Goal: Task Accomplishment & Management: Manage account settings

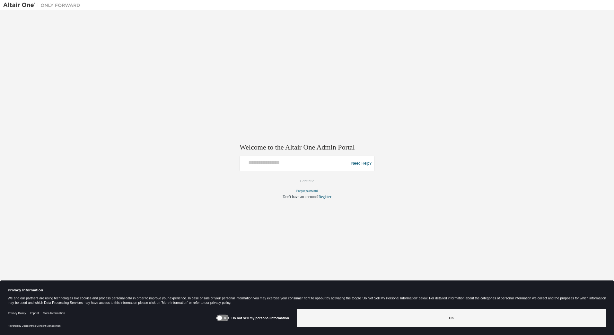
click at [296, 169] on div at bounding box center [296, 164] width 106 height 12
click at [283, 165] on input "text" at bounding box center [296, 162] width 106 height 9
type input "**********"
drag, startPoint x: 308, startPoint y: 181, endPoint x: 279, endPoint y: 179, distance: 29.6
click at [279, 179] on form "**********" at bounding box center [307, 178] width 135 height 44
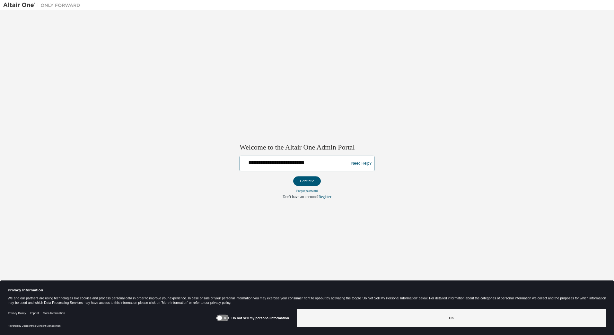
click at [270, 164] on input "**********" at bounding box center [296, 162] width 106 height 9
click at [300, 181] on button "Continue" at bounding box center [307, 182] width 28 height 10
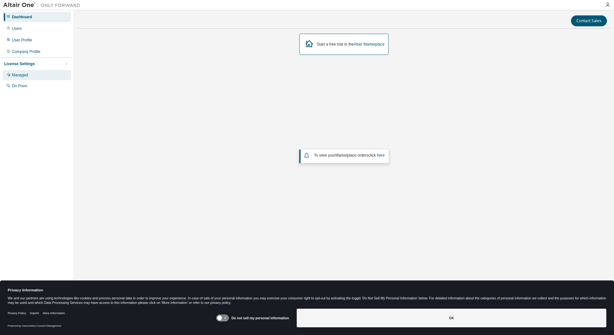
click at [23, 78] on div "Managed" at bounding box center [20, 75] width 16 height 5
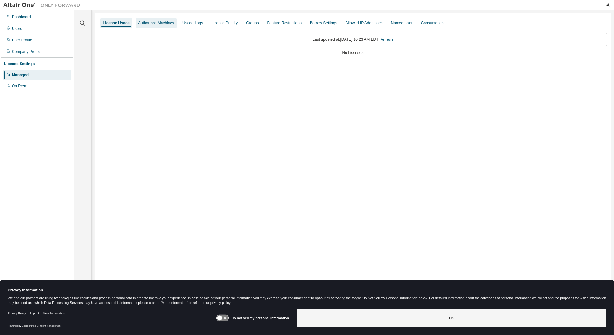
click at [156, 25] on div "Authorized Machines" at bounding box center [156, 23] width 36 height 5
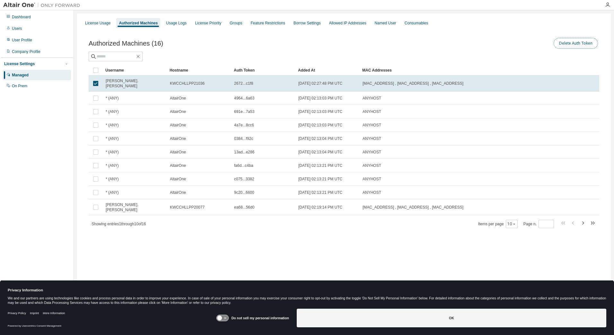
click at [573, 45] on button "Delete Auth Token" at bounding box center [576, 43] width 44 height 11
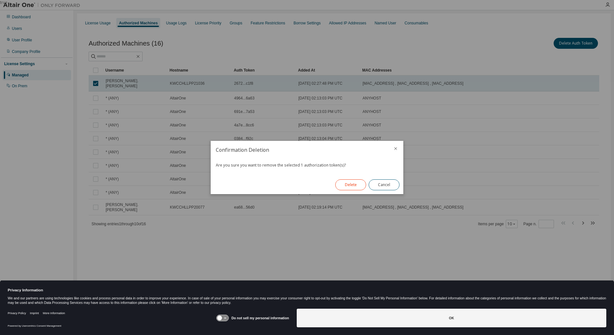
click at [357, 184] on button "Delete" at bounding box center [350, 185] width 31 height 11
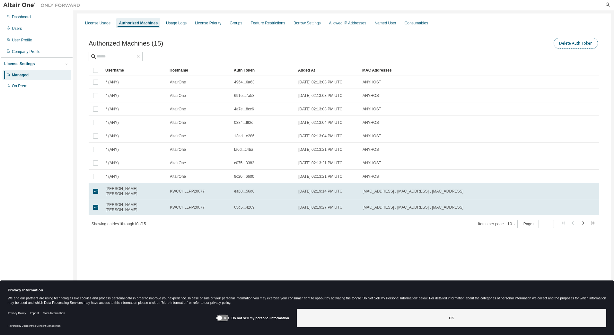
click at [568, 44] on button "Delete Auth Token" at bounding box center [576, 43] width 44 height 11
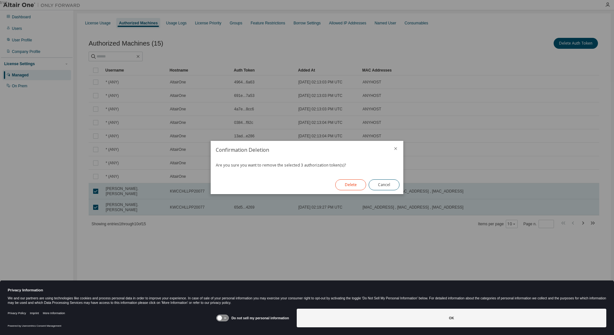
click at [353, 182] on button "Delete" at bounding box center [350, 185] width 31 height 11
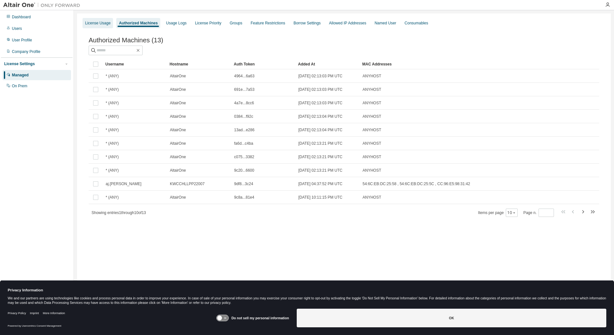
click at [100, 25] on div "License Usage" at bounding box center [97, 23] width 25 height 5
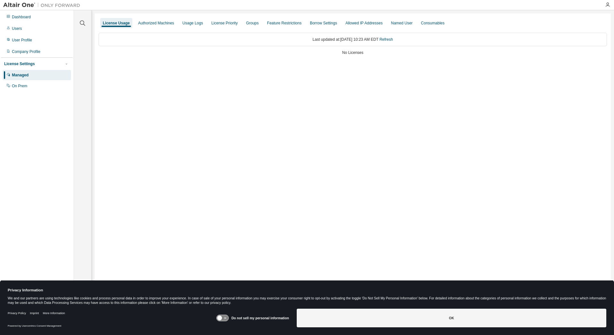
click at [351, 54] on div "No Licenses" at bounding box center [353, 52] width 508 height 5
click at [422, 21] on div "Consumables" at bounding box center [432, 23] width 23 height 5
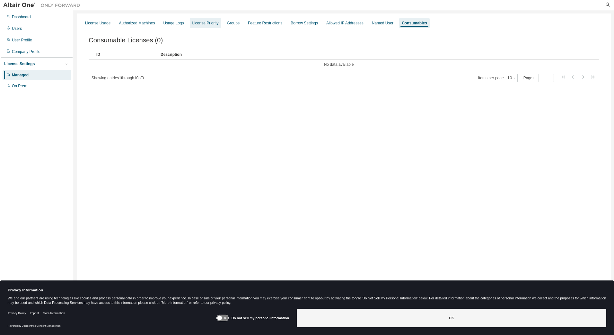
click at [197, 24] on div "License Priority" at bounding box center [205, 23] width 26 height 5
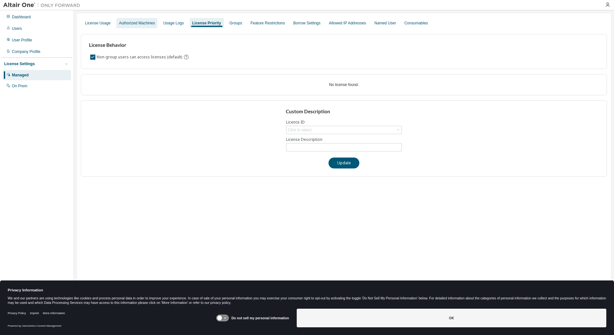
click at [148, 26] on div "Authorized Machines" at bounding box center [136, 23] width 41 height 10
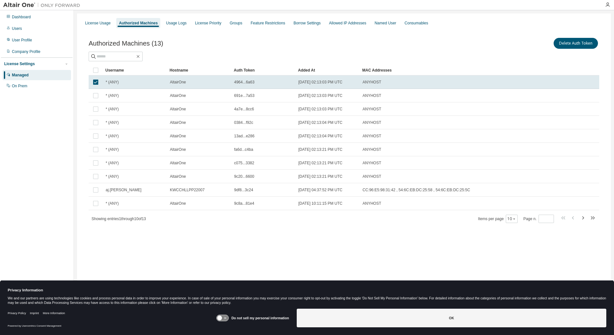
click at [149, 234] on div "Authorized Machines (13) Delete Auth Token Clear Load Save Save As Field Operat…" at bounding box center [344, 134] width 526 height 211
click at [23, 86] on div "On Prem" at bounding box center [19, 86] width 15 height 5
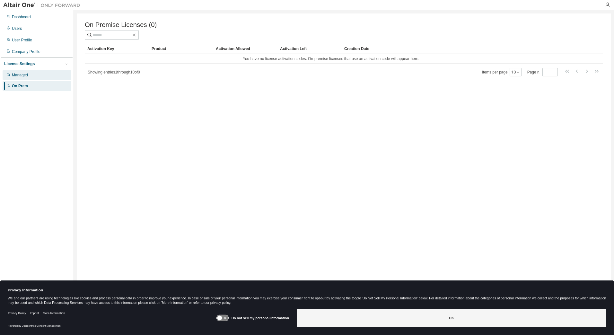
click at [22, 75] on div "Managed" at bounding box center [20, 75] width 16 height 5
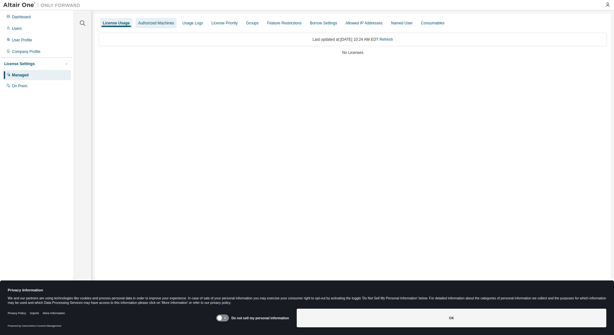
click at [159, 23] on div "Authorized Machines" at bounding box center [156, 23] width 36 height 5
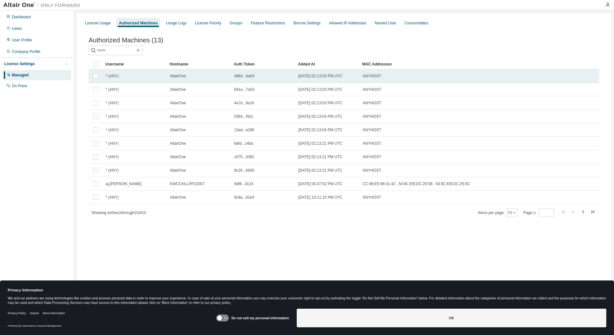
click at [249, 77] on span "4964...6a63" at bounding box center [244, 76] width 20 height 5
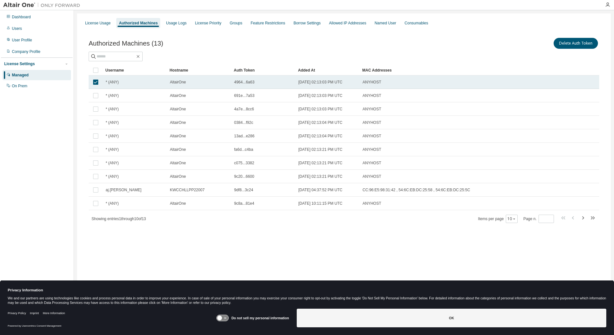
click at [249, 84] on span "4964...6a63" at bounding box center [244, 82] width 20 height 5
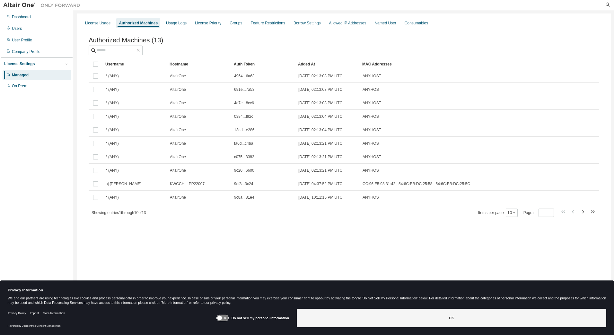
click at [249, 83] on td "4964...6a63" at bounding box center [263, 75] width 64 height 13
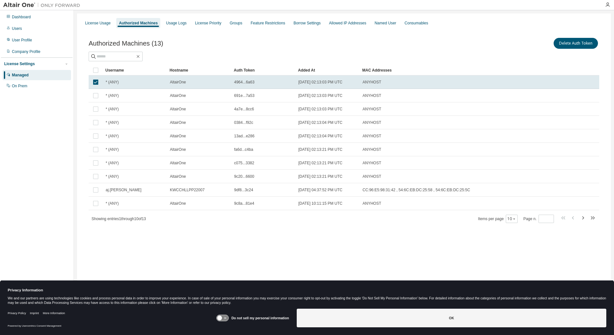
click at [246, 70] on div "Auth Token" at bounding box center [263, 70] width 59 height 10
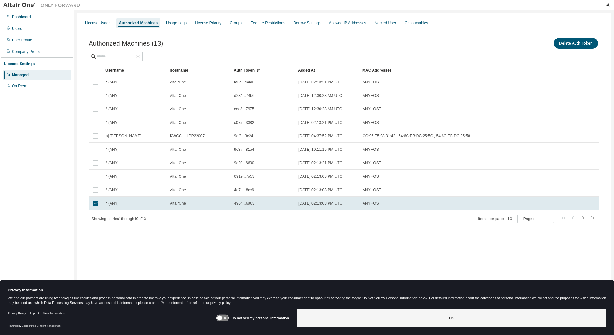
click at [246, 70] on div "Auth Token" at bounding box center [263, 70] width 59 height 10
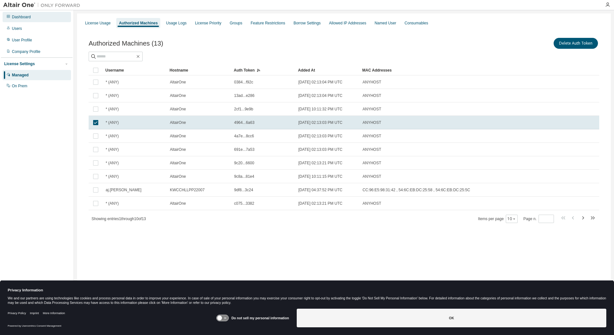
click at [25, 20] on div "Dashboard" at bounding box center [37, 17] width 68 height 10
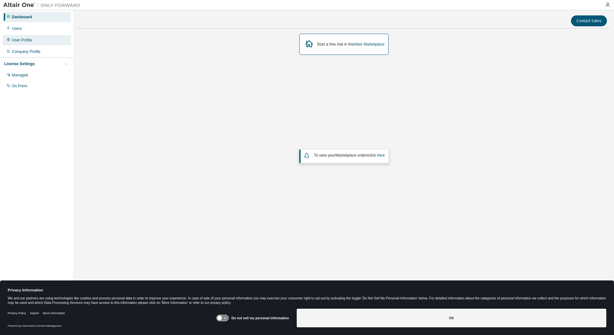
click at [25, 41] on div "User Profile" at bounding box center [22, 40] width 20 height 5
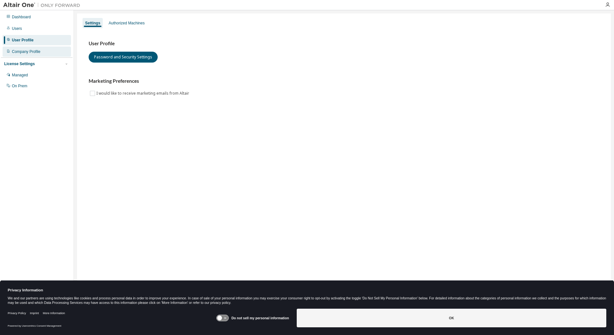
click at [25, 53] on div "Company Profile" at bounding box center [26, 51] width 29 height 5
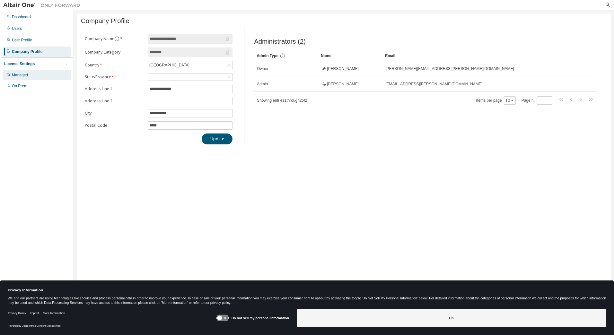
click at [22, 75] on div "Managed" at bounding box center [20, 75] width 16 height 5
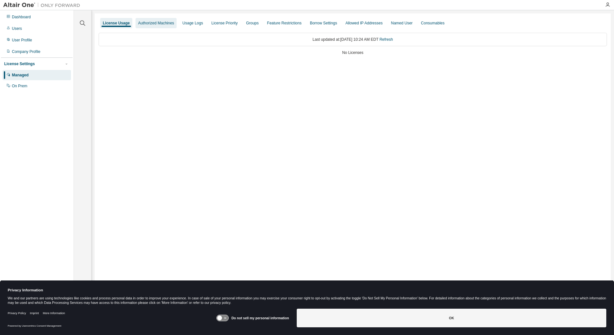
click at [148, 23] on div "Authorized Machines" at bounding box center [156, 23] width 36 height 5
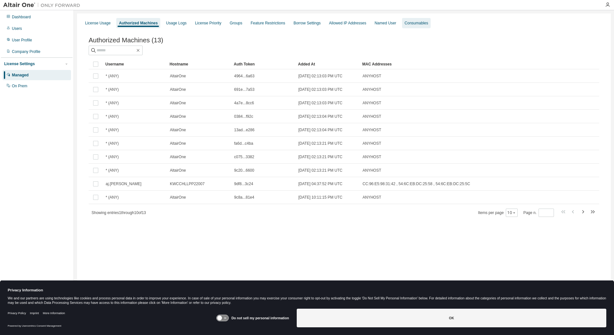
click at [405, 24] on div "Consumables" at bounding box center [416, 23] width 23 height 5
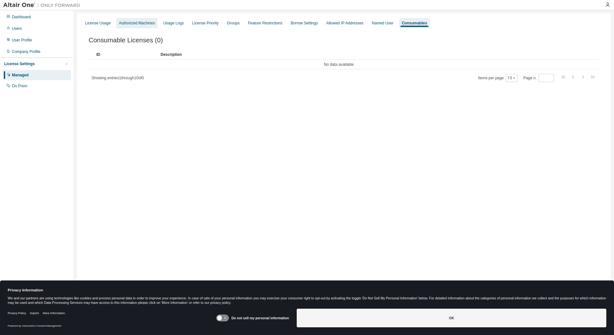
click at [133, 24] on div "Authorized Machines" at bounding box center [137, 23] width 36 height 5
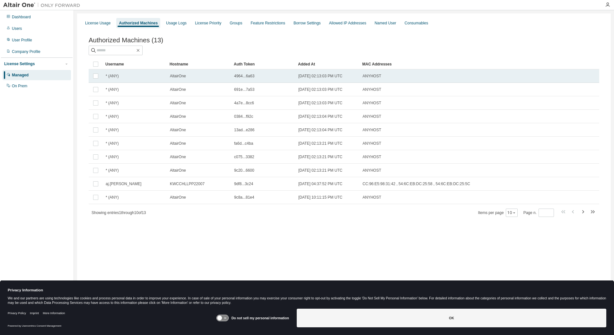
click at [116, 79] on span "* (ANY)" at bounding box center [112, 76] width 13 height 5
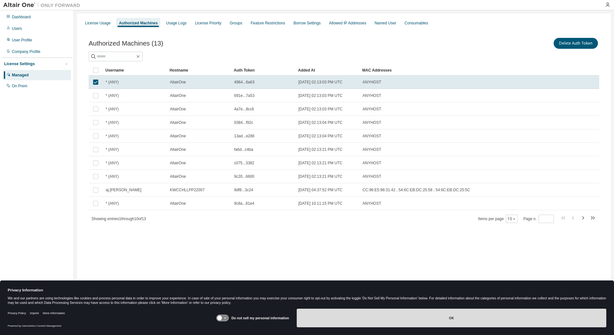
click at [451, 318] on button "OK" at bounding box center [452, 318] width 310 height 19
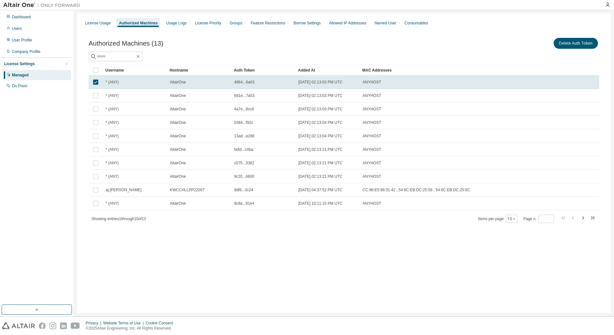
click at [438, 51] on div "Authorized Machines (13) Delete Auth Token" at bounding box center [344, 49] width 511 height 25
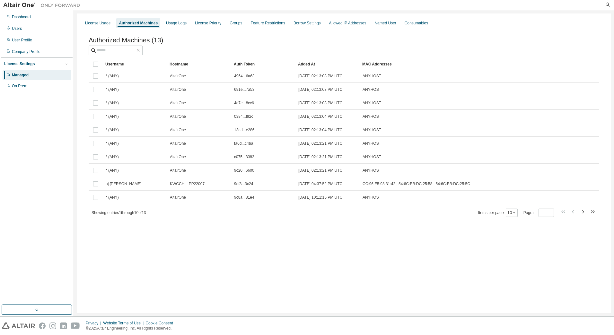
click at [209, 276] on div "License Usage Authorized Machines Usage Logs License Priority Groups Feature Re…" at bounding box center [344, 163] width 534 height 300
click at [117, 50] on input "text" at bounding box center [116, 50] width 39 height 6
click at [60, 4] on img at bounding box center [43, 5] width 80 height 6
click at [28, 16] on div "Dashboard" at bounding box center [21, 16] width 19 height 5
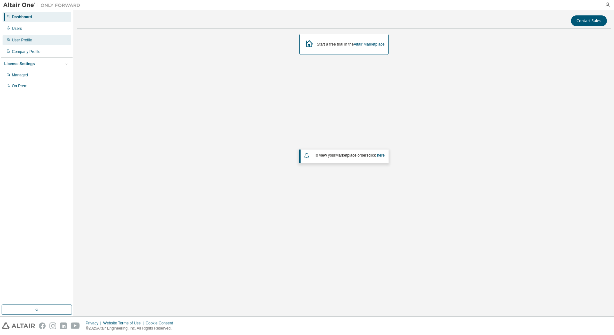
click at [23, 39] on div "User Profile" at bounding box center [22, 40] width 20 height 5
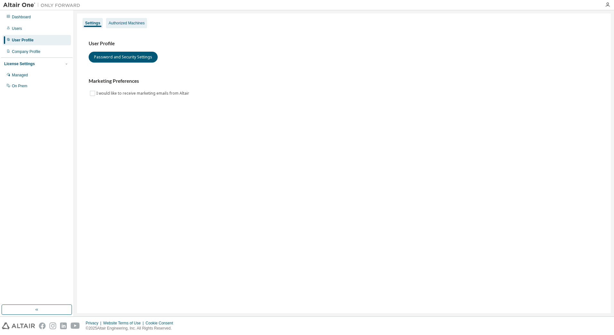
click at [124, 26] on div "Authorized Machines" at bounding box center [126, 23] width 41 height 10
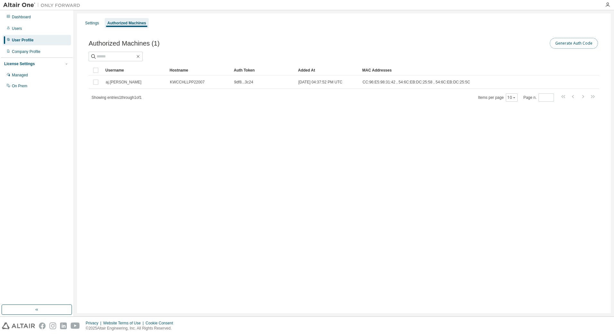
click at [570, 41] on button "Generate Auth Code" at bounding box center [574, 43] width 48 height 11
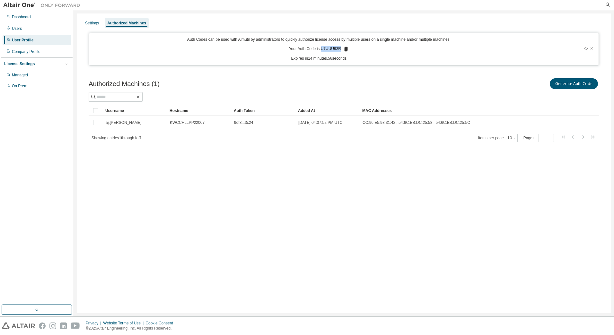
drag, startPoint x: 322, startPoint y: 49, endPoint x: 341, endPoint y: 51, distance: 19.6
click at [341, 51] on p "Your Auth Code is: U7UUU93R" at bounding box center [319, 49] width 60 height 6
click at [343, 49] on icon at bounding box center [346, 49] width 6 height 6
click at [345, 49] on icon at bounding box center [346, 49] width 4 height 4
click at [22, 85] on div "On Prem" at bounding box center [19, 86] width 15 height 5
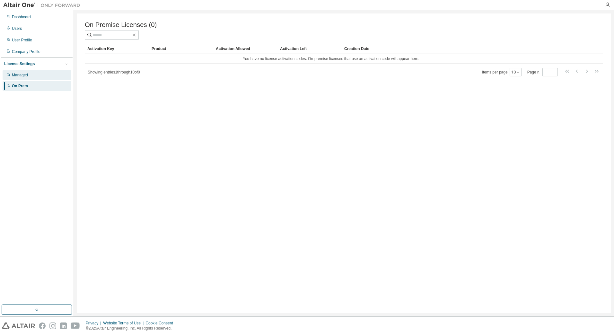
click at [23, 76] on div "Managed" at bounding box center [20, 75] width 16 height 5
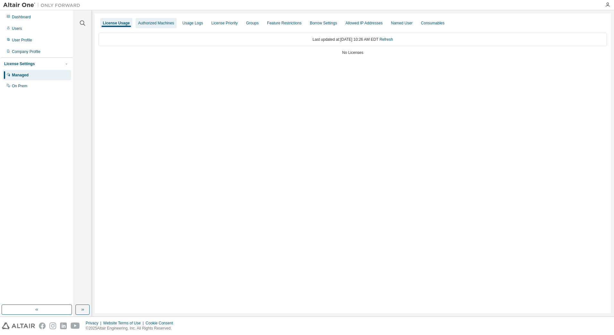
click at [149, 24] on div "Authorized Machines" at bounding box center [156, 23] width 36 height 5
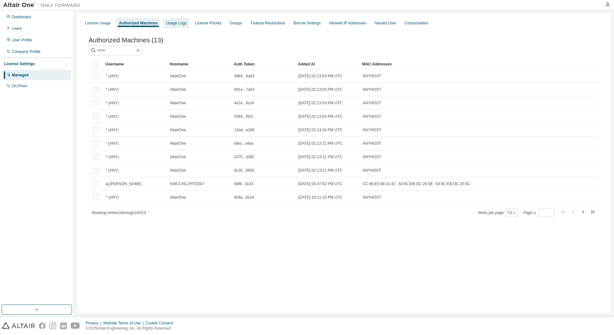
click at [179, 22] on div "Usage Logs" at bounding box center [176, 23] width 21 height 5
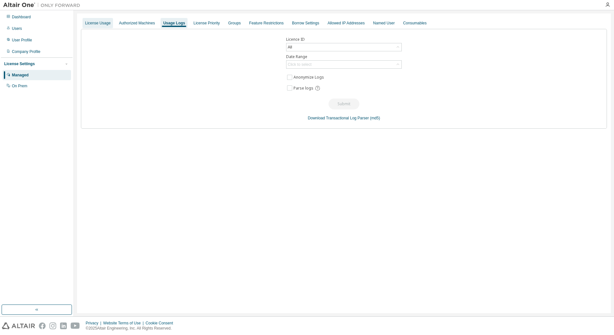
click at [108, 22] on div "License Usage" at bounding box center [97, 23] width 25 height 5
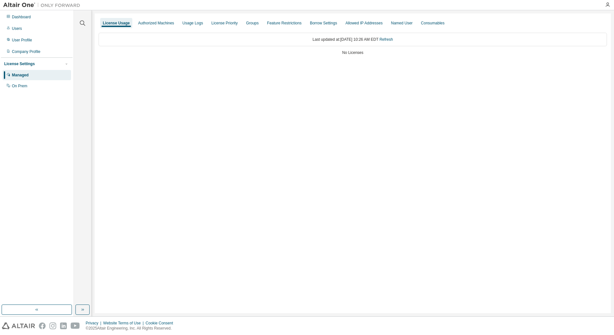
click at [432, 271] on div "License Usage Authorized Machines Usage Logs License Priority Groups Feature Re…" at bounding box center [353, 163] width 516 height 300
click at [426, 262] on div "License Usage Authorized Machines Usage Logs License Priority Groups Feature Re…" at bounding box center [353, 163] width 516 height 300
click at [20, 86] on div "On Prem" at bounding box center [19, 86] width 15 height 5
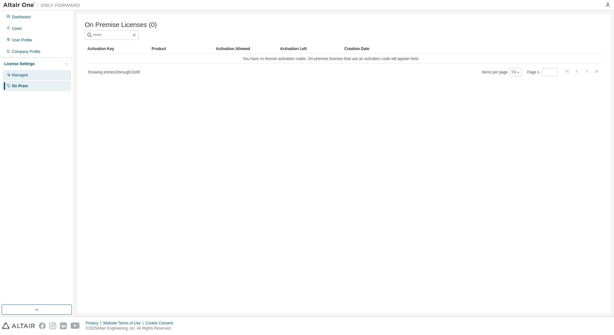
click at [20, 76] on div "Managed" at bounding box center [20, 75] width 16 height 5
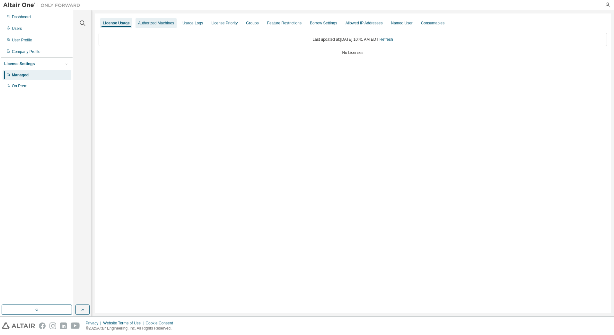
click at [152, 22] on div "Authorized Machines" at bounding box center [156, 23] width 36 height 5
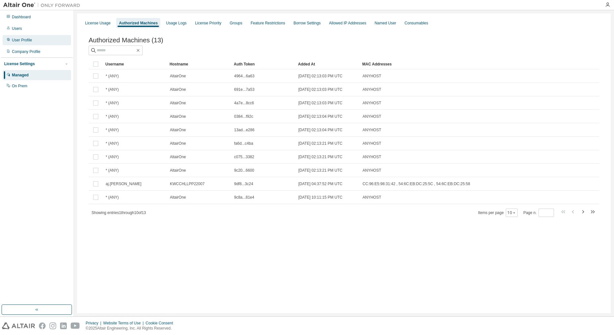
click at [34, 38] on div "User Profile" at bounding box center [37, 40] width 68 height 10
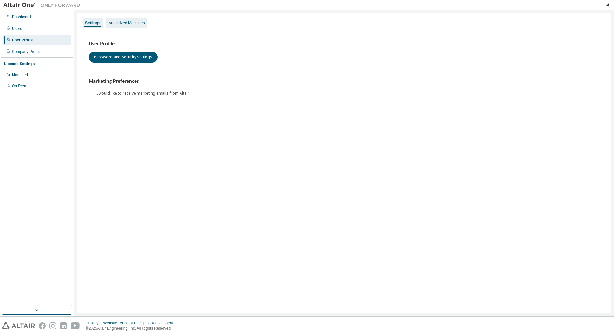
click at [124, 27] on div "Authorized Machines" at bounding box center [126, 23] width 41 height 10
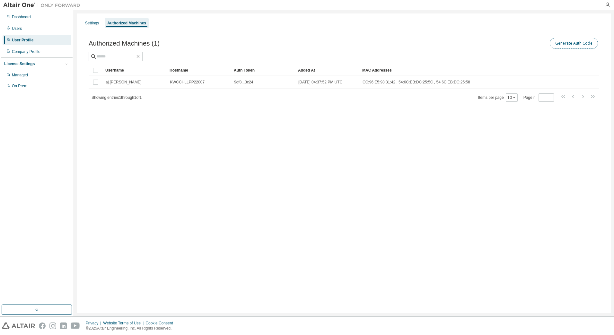
click at [578, 45] on button "Generate Auth Code" at bounding box center [574, 43] width 48 height 11
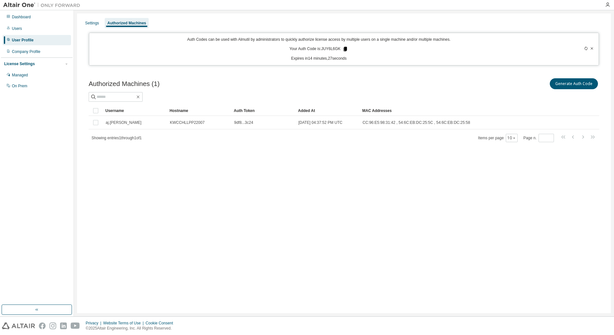
click at [345, 51] on icon at bounding box center [346, 49] width 4 height 4
click at [422, 92] on div at bounding box center [344, 97] width 511 height 10
click at [25, 76] on div "Managed" at bounding box center [20, 75] width 16 height 5
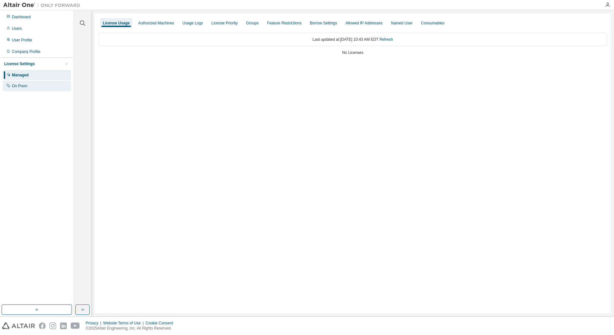
click at [22, 90] on div "On Prem" at bounding box center [37, 86] width 68 height 10
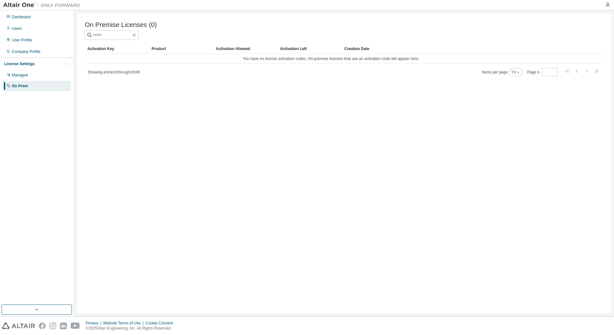
click at [133, 70] on div "Showing entries 1 through 10 of 0 Items per page 10 Page n. *" at bounding box center [344, 71] width 518 height 9
click at [133, 75] on span "Showing entries 1 through 10 of 0" at bounding box center [114, 72] width 52 height 4
click at [291, 60] on td "You have no license activation codes. On-premise licenses that use an activatio…" at bounding box center [331, 59] width 493 height 10
click at [33, 75] on div "Managed" at bounding box center [37, 75] width 68 height 10
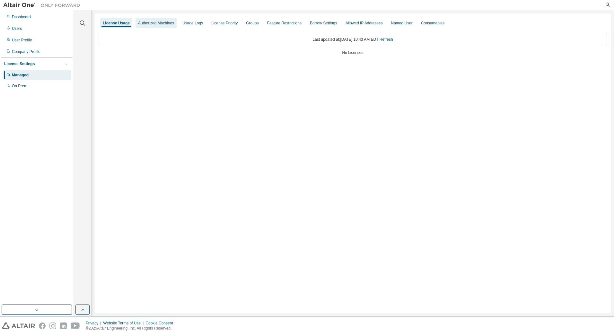
click at [164, 22] on div "Authorized Machines" at bounding box center [156, 23] width 36 height 5
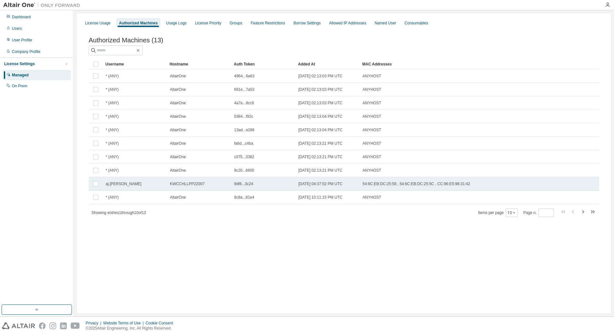
click at [207, 182] on td "KWCCHLLPP22007" at bounding box center [199, 183] width 64 height 13
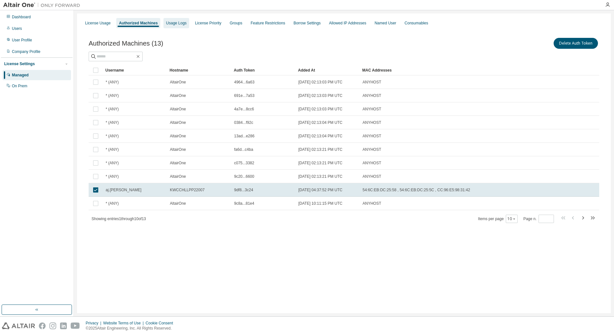
click at [181, 25] on div "Usage Logs" at bounding box center [177, 23] width 26 height 10
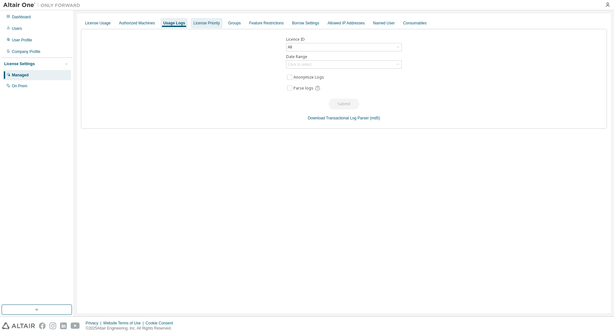
click at [201, 24] on div "License Priority" at bounding box center [206, 23] width 26 height 5
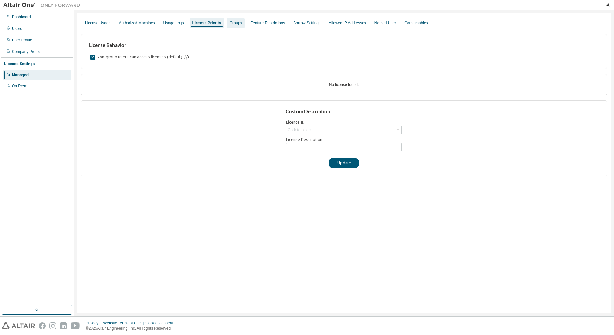
click at [227, 22] on div "Groups" at bounding box center [236, 23] width 18 height 10
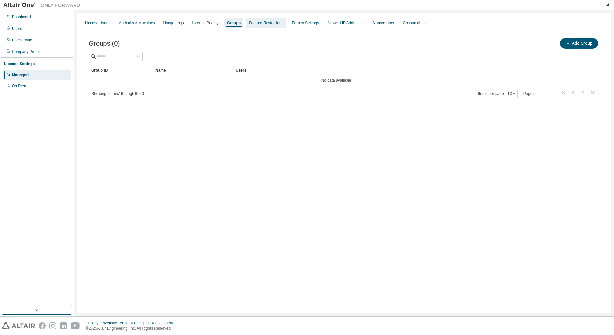
click at [276, 27] on div "Feature Restrictions" at bounding box center [266, 23] width 40 height 10
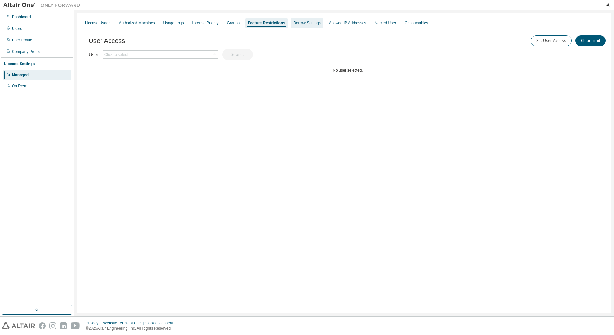
click at [306, 25] on div "Borrow Settings" at bounding box center [307, 23] width 32 height 10
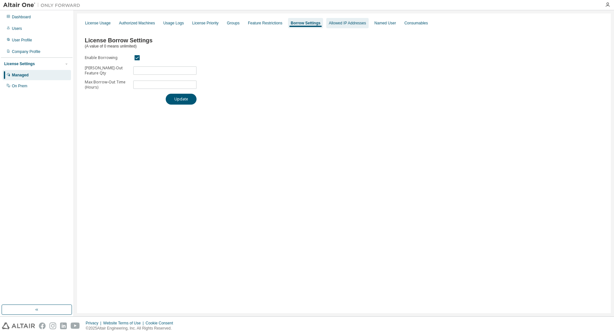
click at [332, 25] on div "Allowed IP Addresses" at bounding box center [347, 23] width 37 height 5
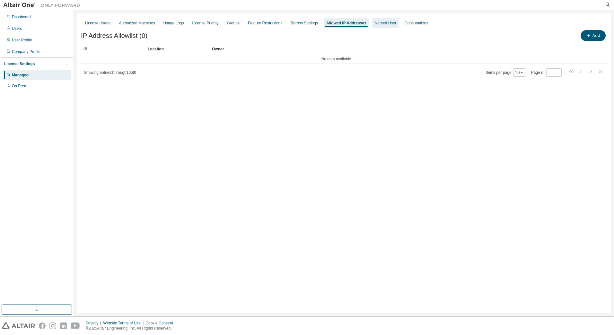
click at [378, 22] on div "Named User" at bounding box center [386, 23] width 22 height 5
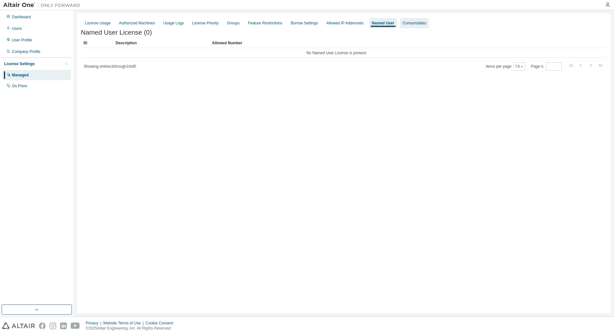
click at [403, 23] on div "Consumables" at bounding box center [414, 23] width 23 height 5
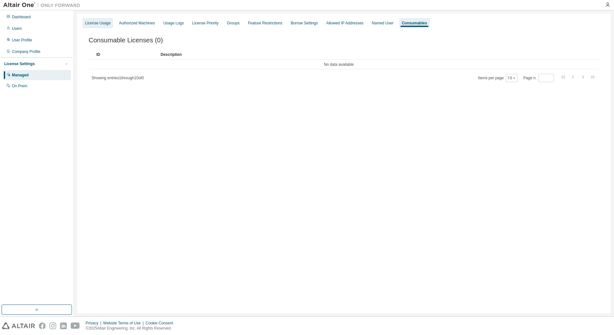
click at [93, 24] on div "License Usage" at bounding box center [97, 23] width 25 height 5
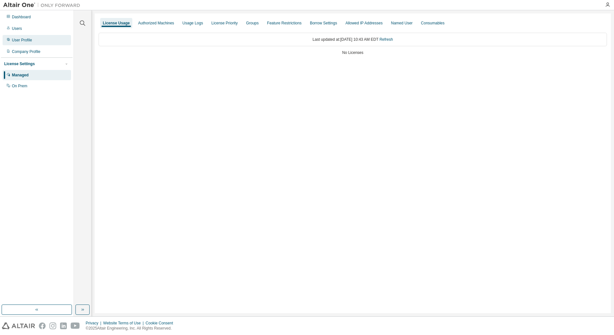
click at [26, 40] on div "User Profile" at bounding box center [22, 40] width 20 height 5
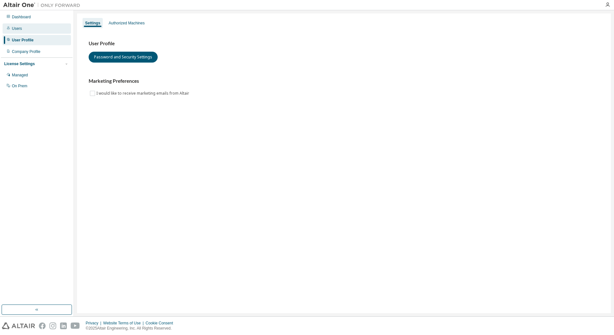
click at [25, 29] on div "Users" at bounding box center [37, 28] width 68 height 10
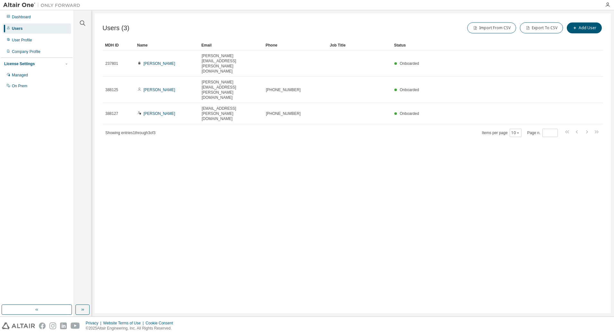
click at [242, 164] on div "Users (3) Import From CSV Export To CSV Add User Clear Load Save Save As Field …" at bounding box center [353, 163] width 516 height 300
click at [351, 144] on div "Users (3) Import From CSV Export To CSV Add User Clear Load Save Save As Field …" at bounding box center [353, 163] width 516 height 300
